Goal: Task Accomplishment & Management: Use online tool/utility

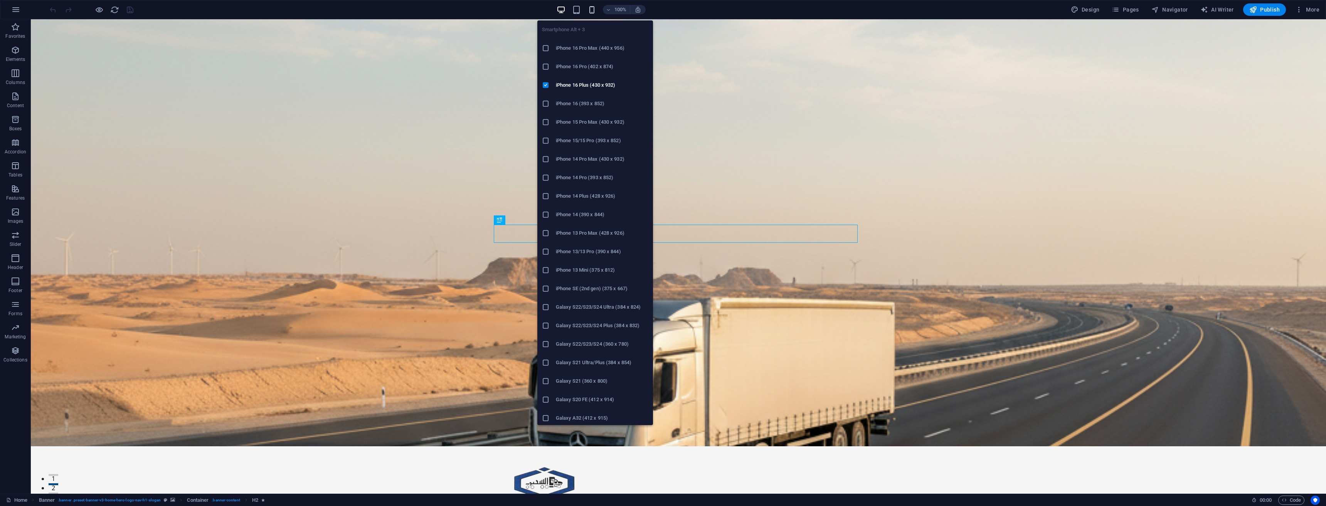
click at [591, 13] on icon "button" at bounding box center [591, 9] width 9 height 9
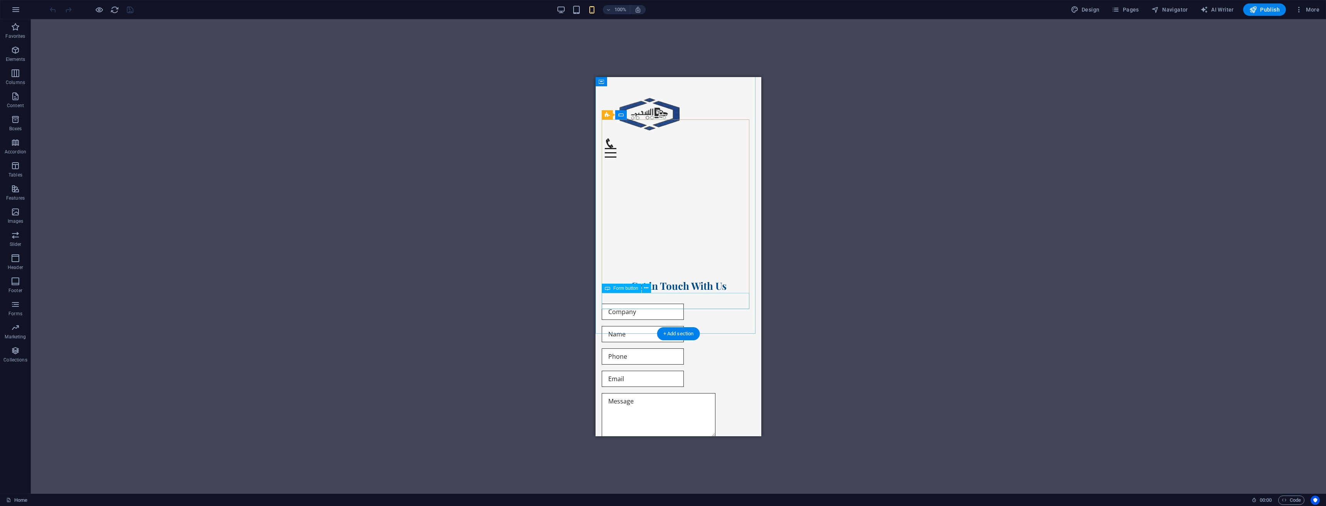
scroll to position [3277, 0]
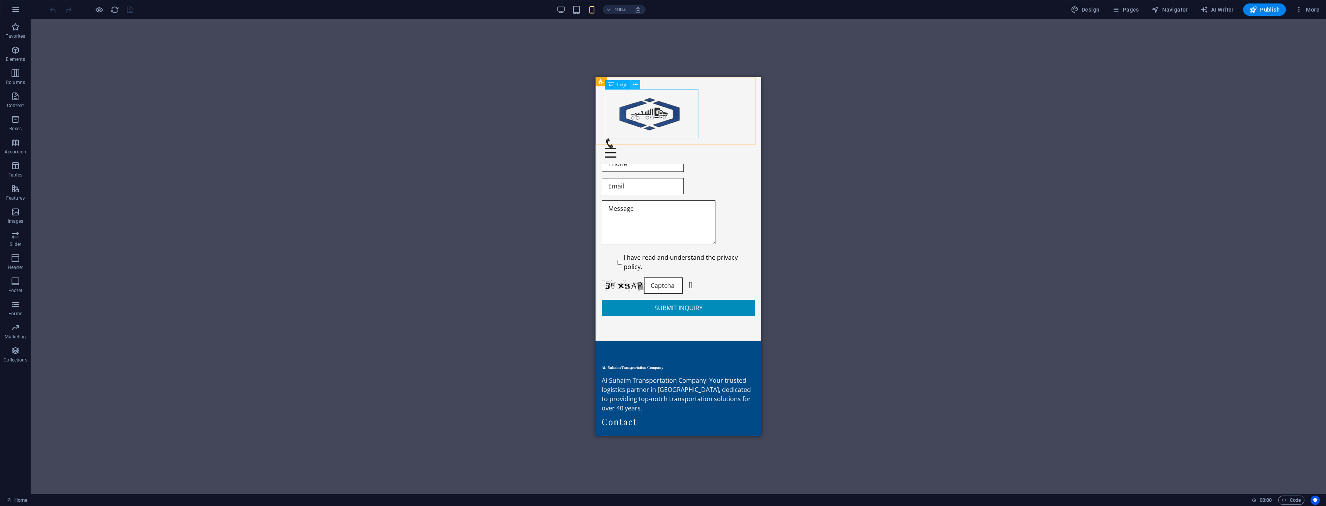
click at [635, 83] on icon at bounding box center [635, 85] width 4 height 8
click at [633, 83] on icon at bounding box center [635, 85] width 4 height 8
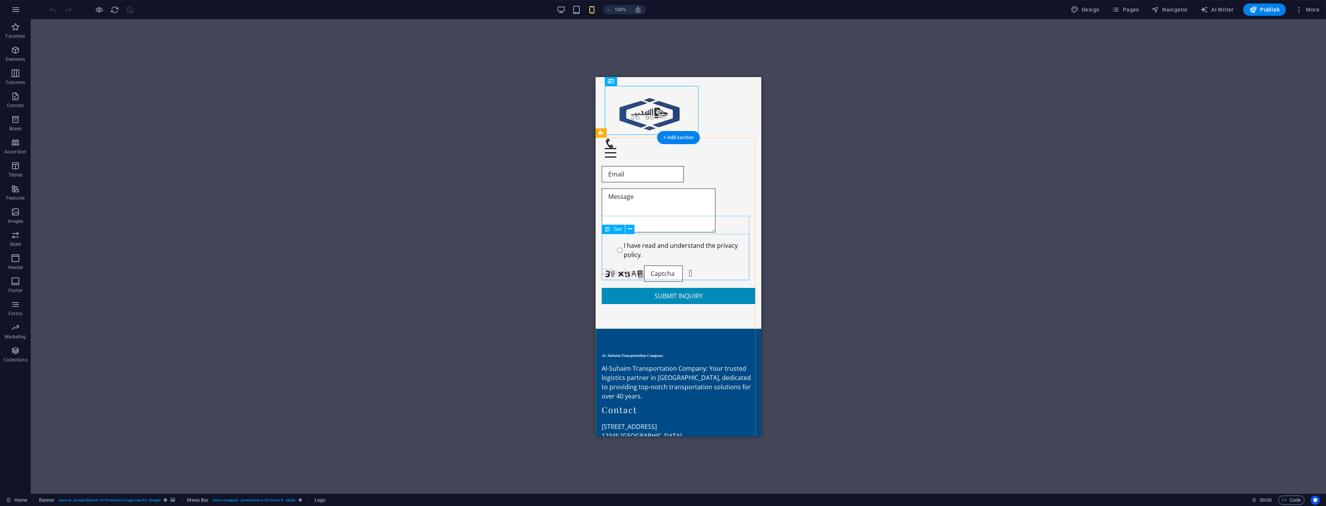
scroll to position [3290, 0]
click at [1239, 428] on div "Drag here to replace the existing content. Press “Ctrl” if you want to create a…" at bounding box center [678, 256] width 1295 height 475
click at [1193, 417] on div "Drag here to replace the existing content. Press “Ctrl” if you want to create a…" at bounding box center [678, 256] width 1295 height 475
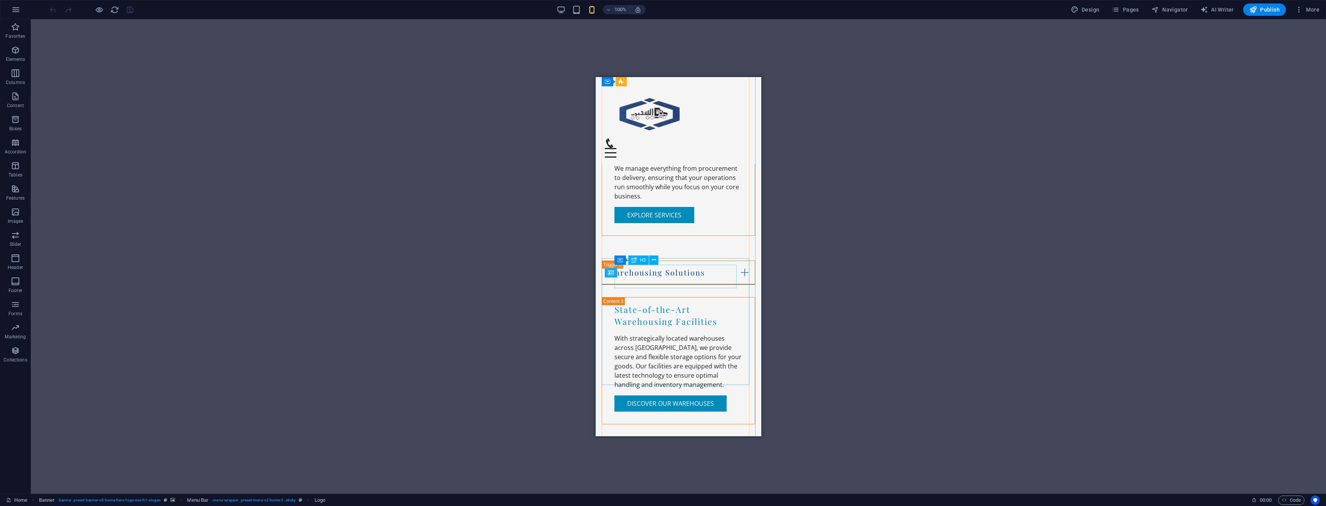
scroll to position [1054, 0]
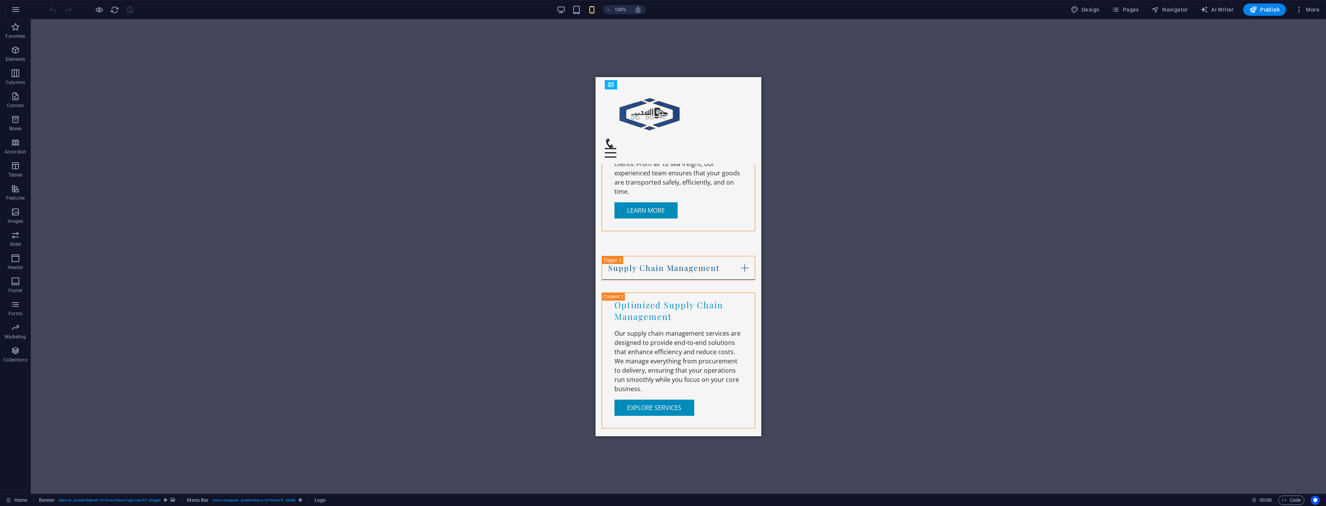
click at [291, 506] on div "Home Banner . banner .preset-banner-v3-home-hero-logo-nav-h1-slogan Menu Bar . …" at bounding box center [663, 500] width 1326 height 12
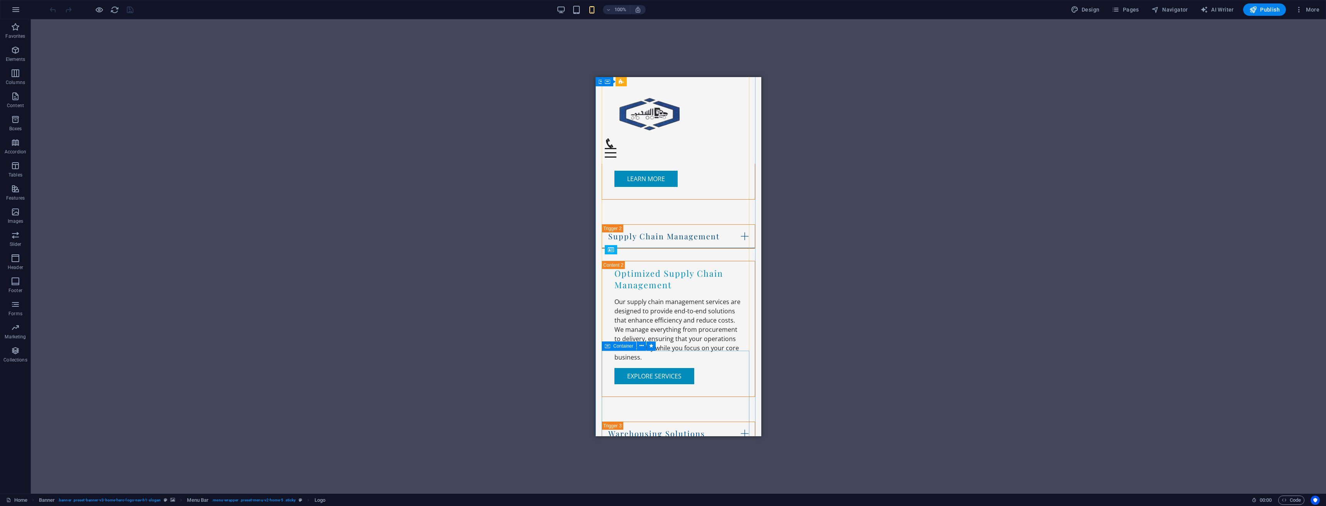
scroll to position [900, 0]
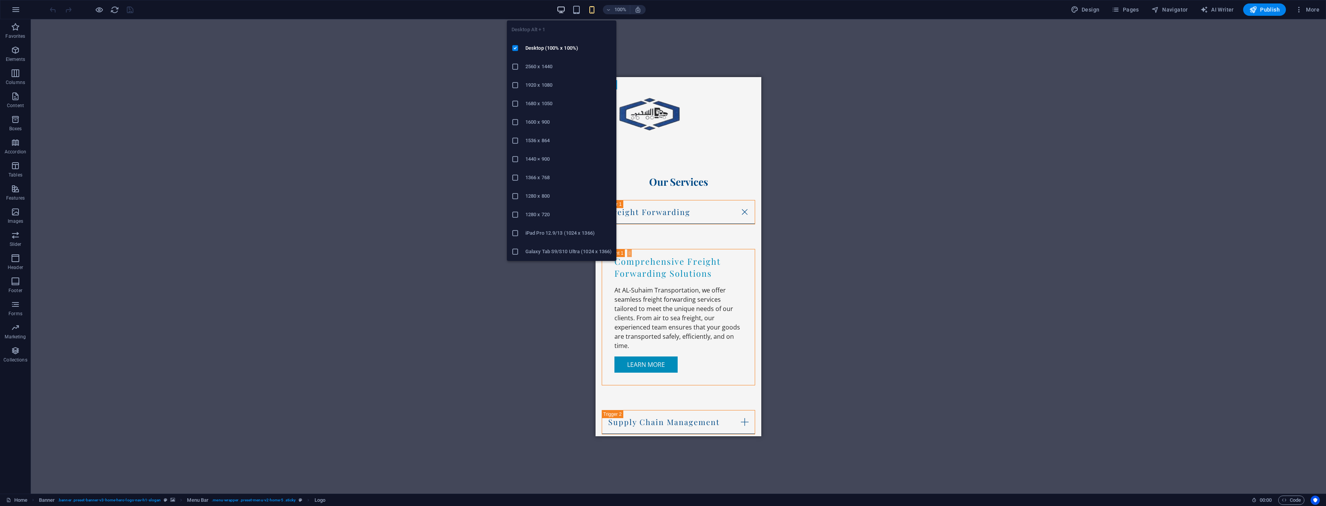
click at [564, 6] on icon "button" at bounding box center [561, 9] width 9 height 9
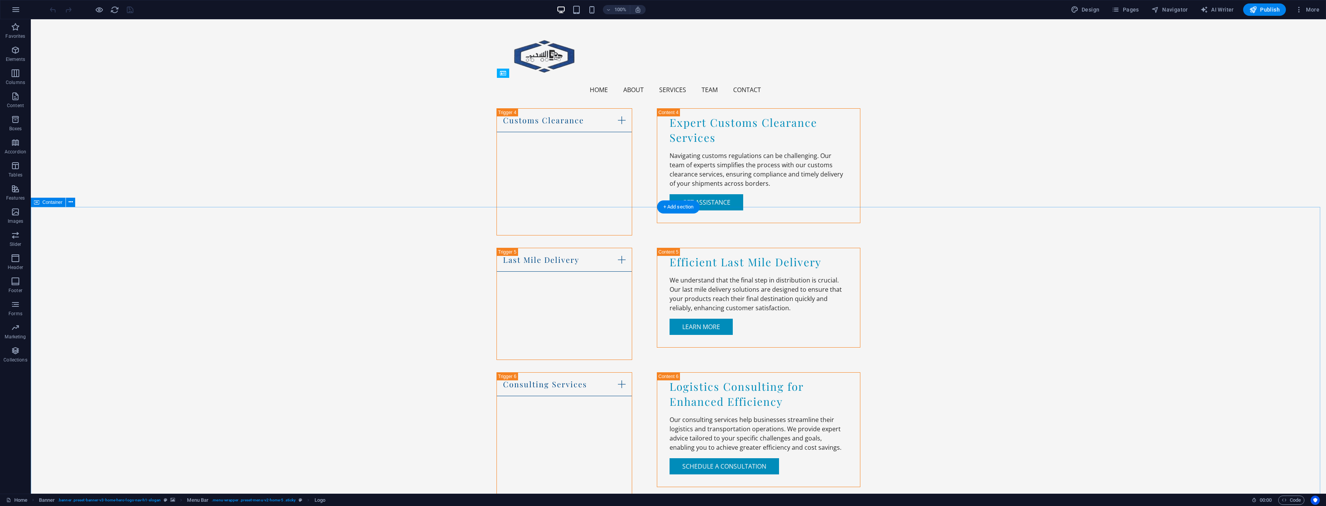
scroll to position [1285, 0]
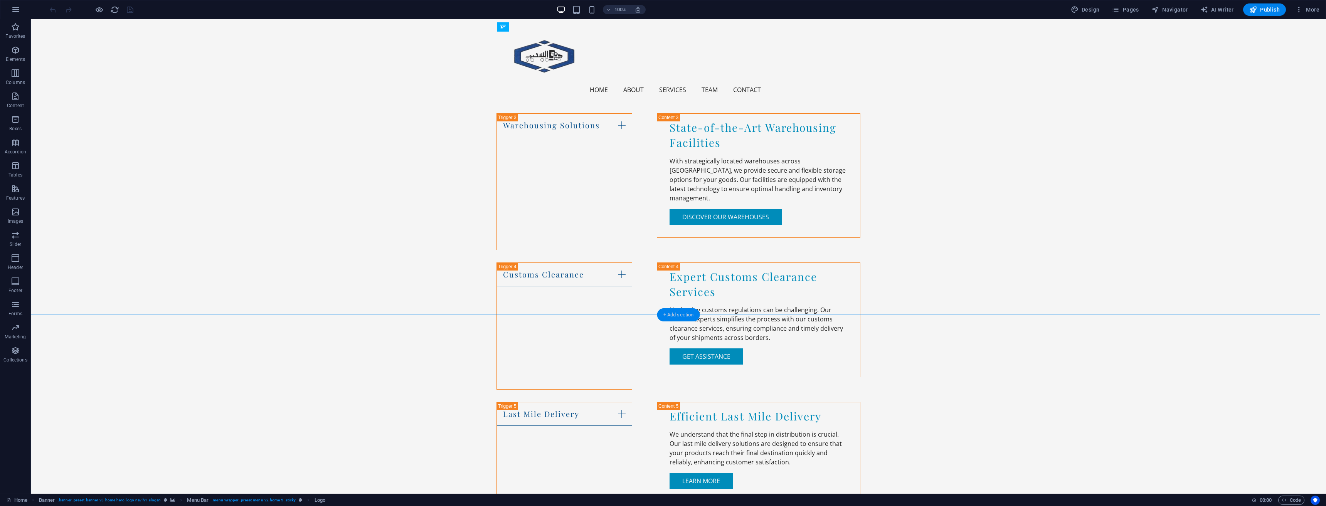
click at [668, 315] on div "+ Add section" at bounding box center [678, 314] width 43 height 13
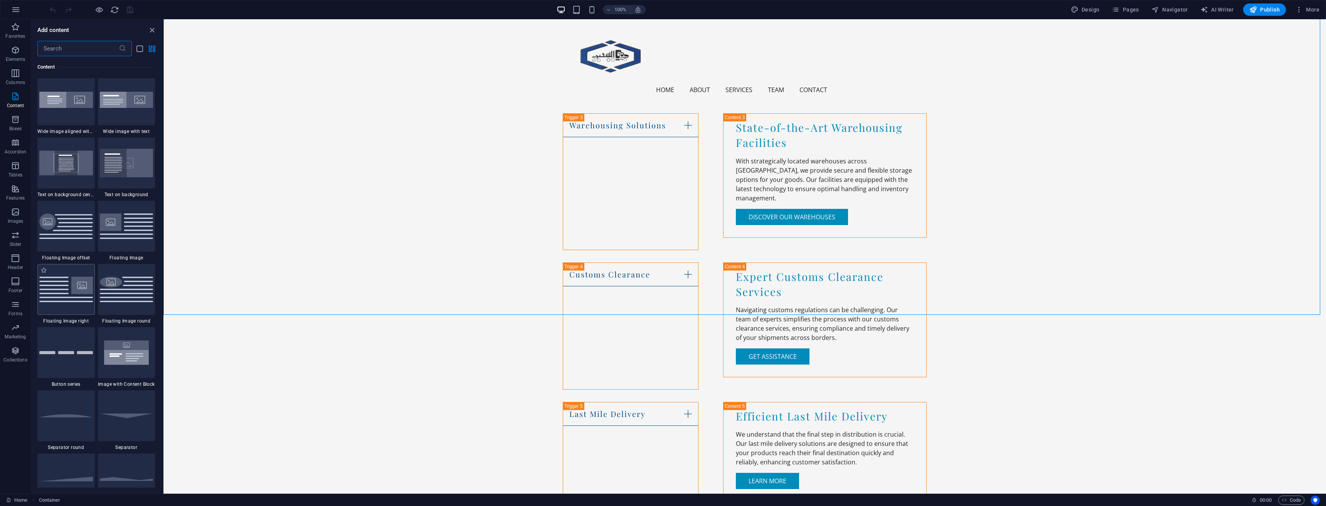
scroll to position [1580, 0]
